Goal: Information Seeking & Learning: Learn about a topic

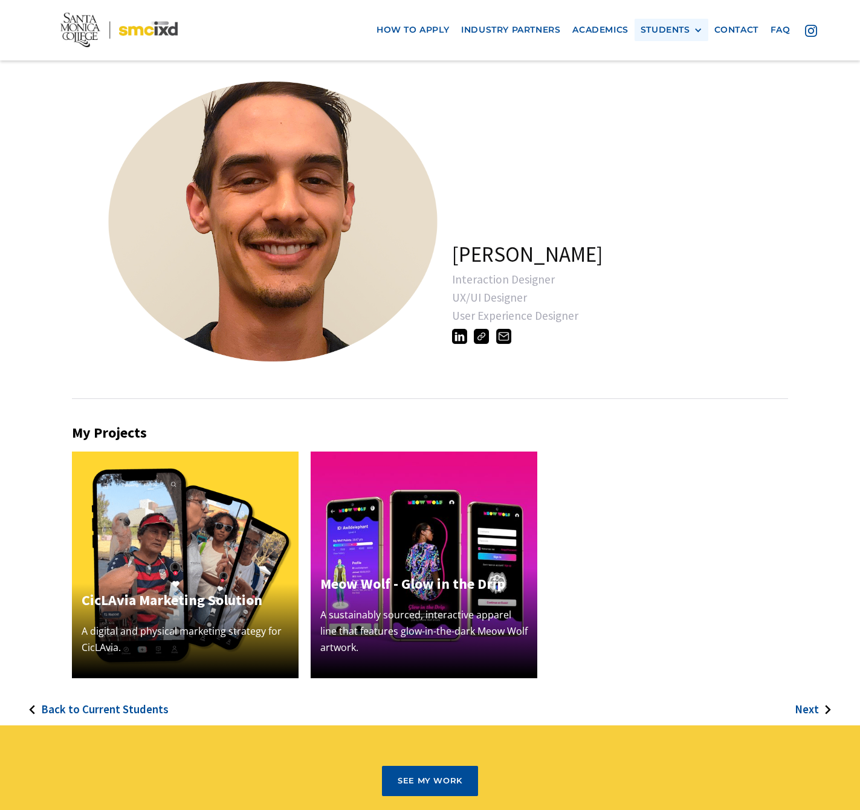
click at [670, 27] on div "STUDENTS" at bounding box center [666, 30] width 50 height 10
click at [669, 89] on link "Alumni" at bounding box center [695, 97] width 109 height 22
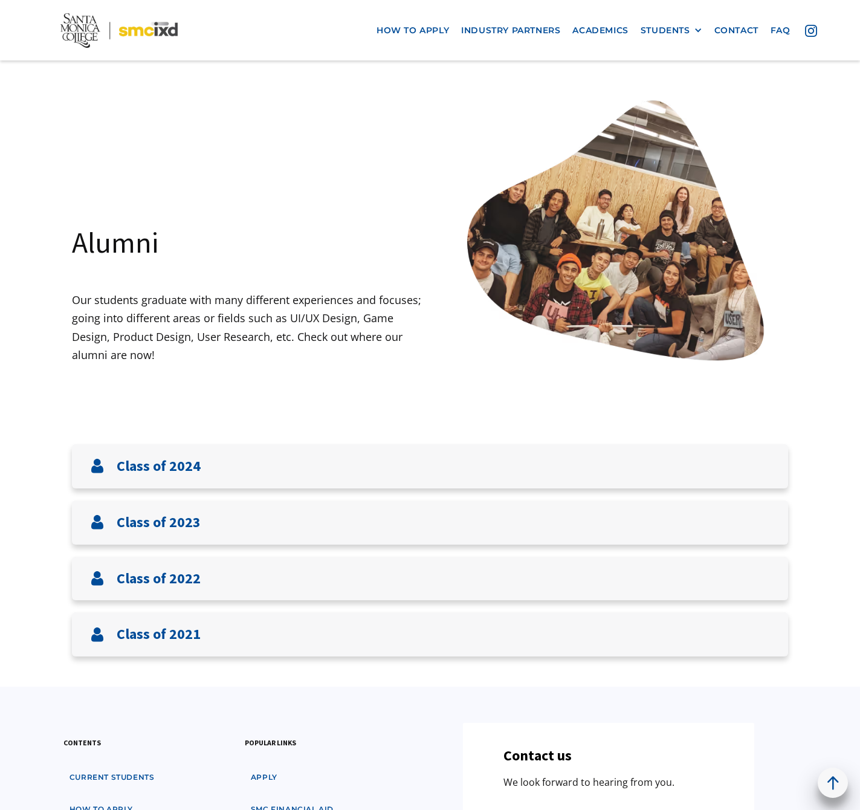
scroll to position [241, 0]
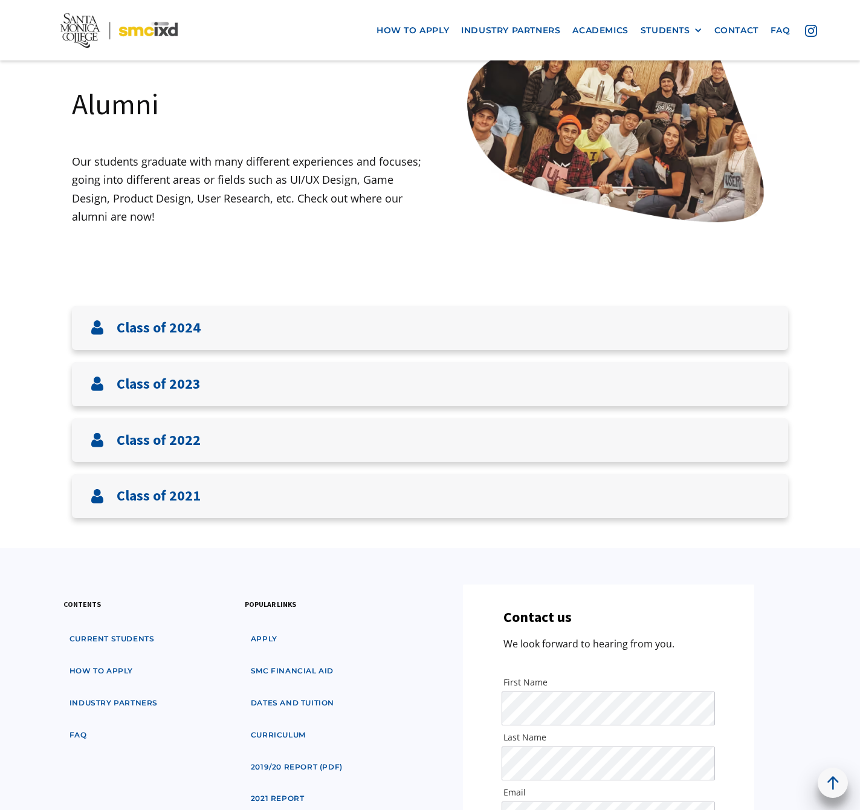
drag, startPoint x: 201, startPoint y: 302, endPoint x: 230, endPoint y: 303, distance: 29.6
click at [202, 302] on main "Alumni Our students graduate with many different experiences and focuses; going…" at bounding box center [430, 567] width 860 height 1438
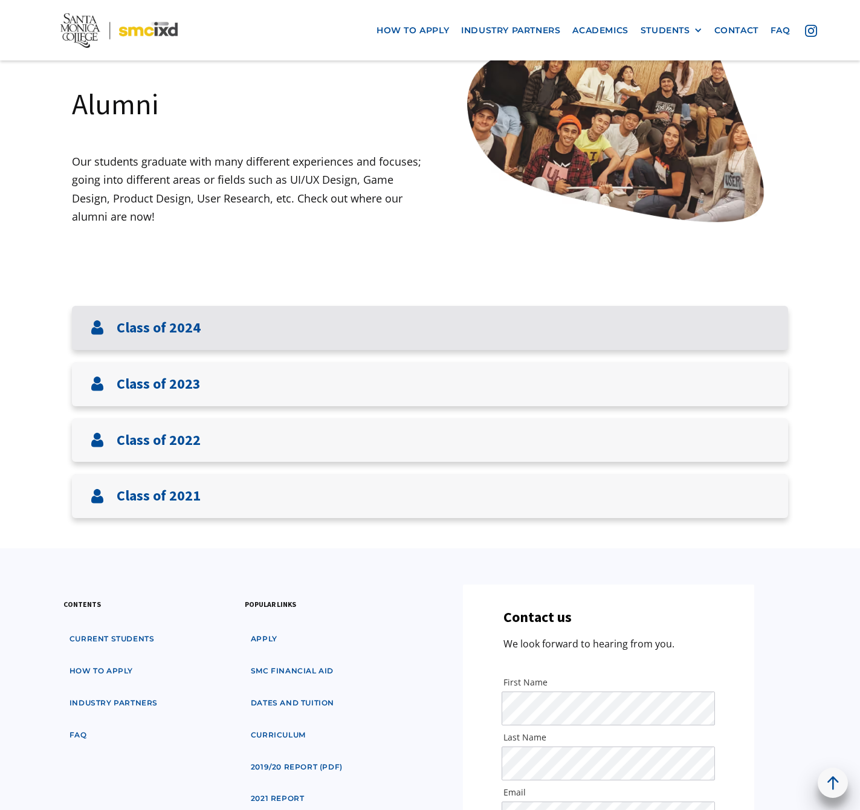
drag, startPoint x: 224, startPoint y: 320, endPoint x: 250, endPoint y: 320, distance: 26.0
click at [227, 319] on div "Class of 2024" at bounding box center [430, 328] width 716 height 44
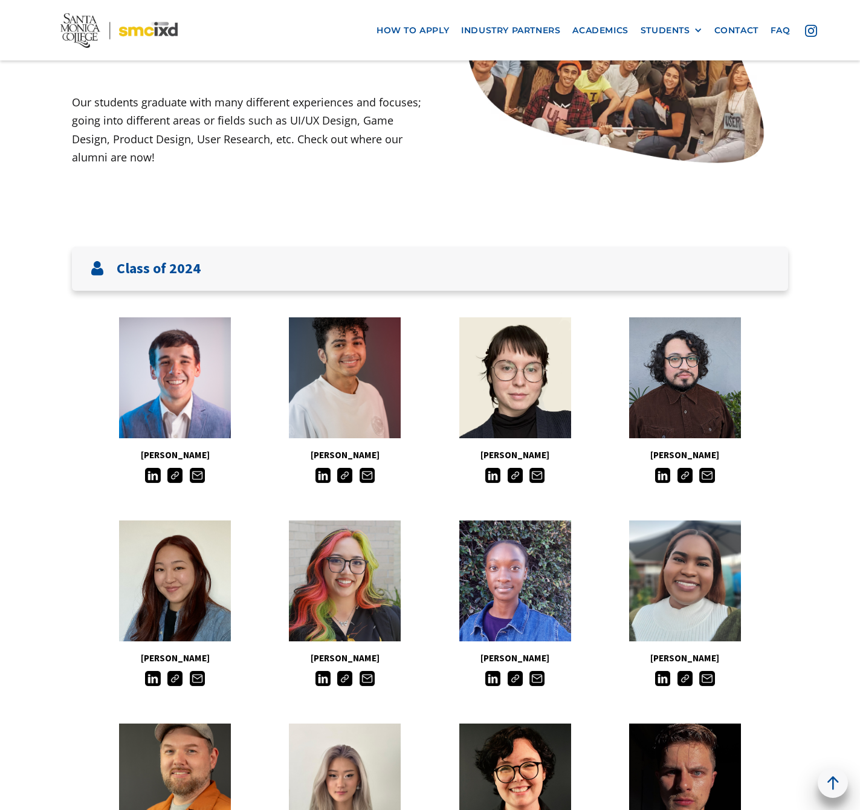
scroll to position [211, 0]
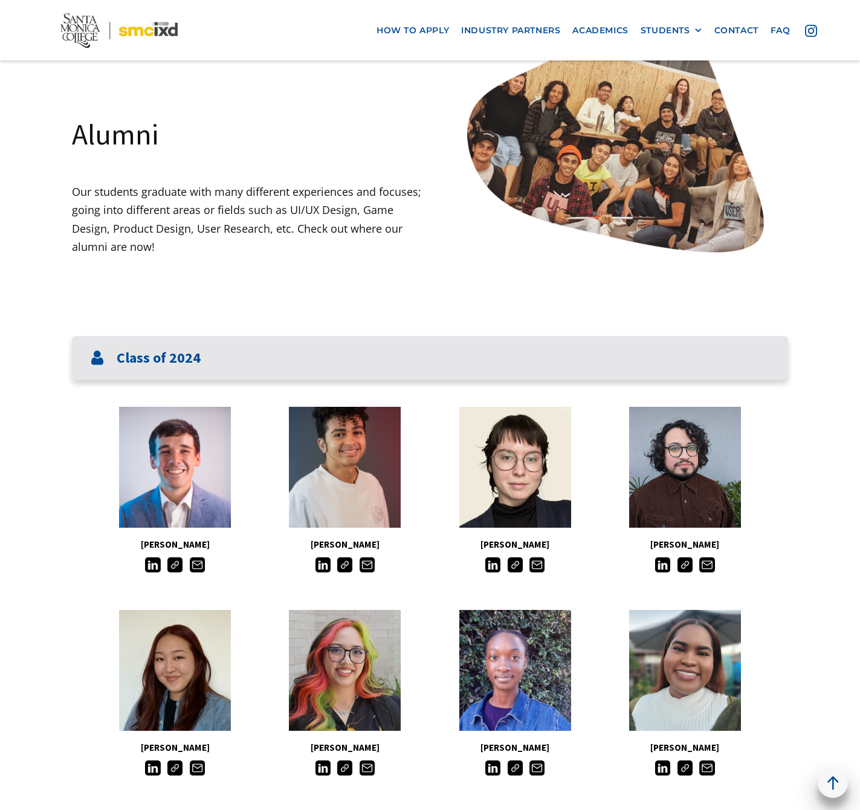
click at [206, 359] on div "Class of 2024" at bounding box center [430, 358] width 716 height 44
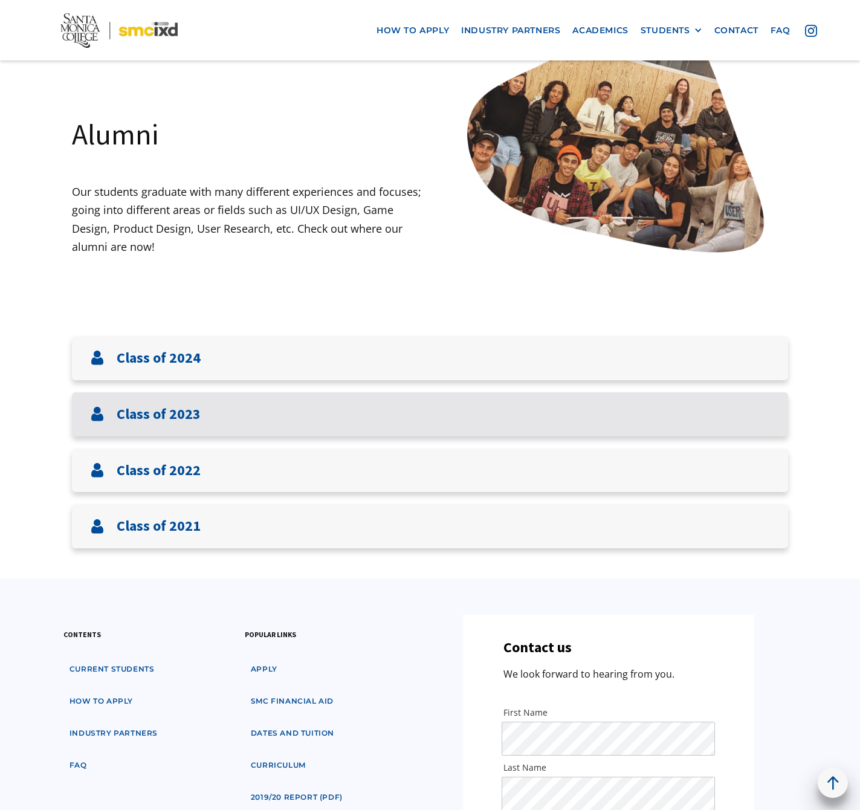
click at [169, 416] on h3 "Class of 2023" at bounding box center [159, 414] width 84 height 18
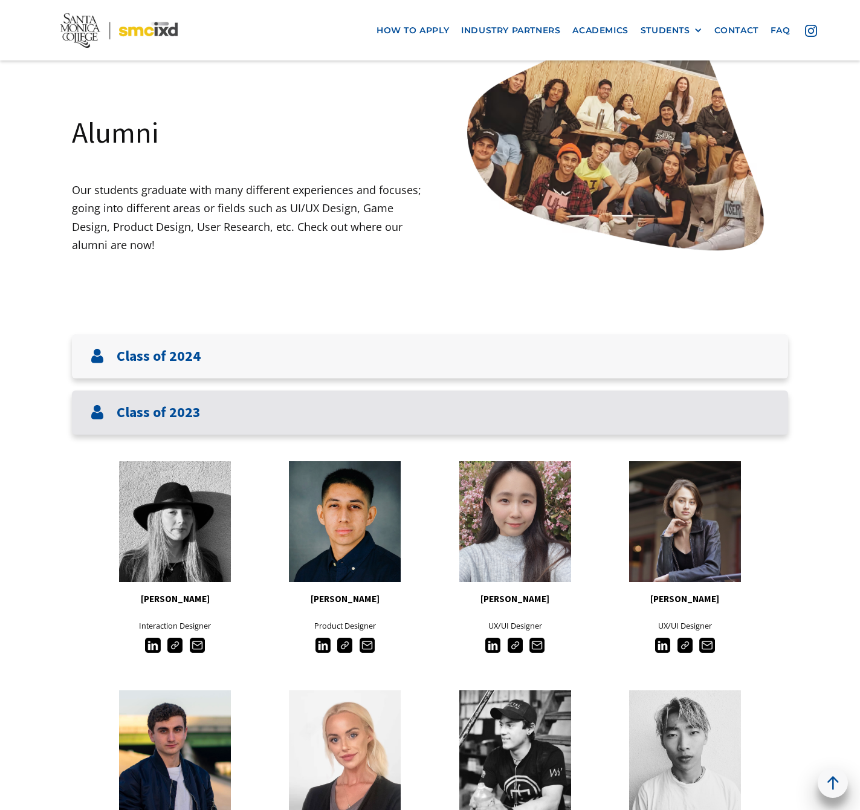
scroll to position [451, 0]
